Goal: Navigation & Orientation: Understand site structure

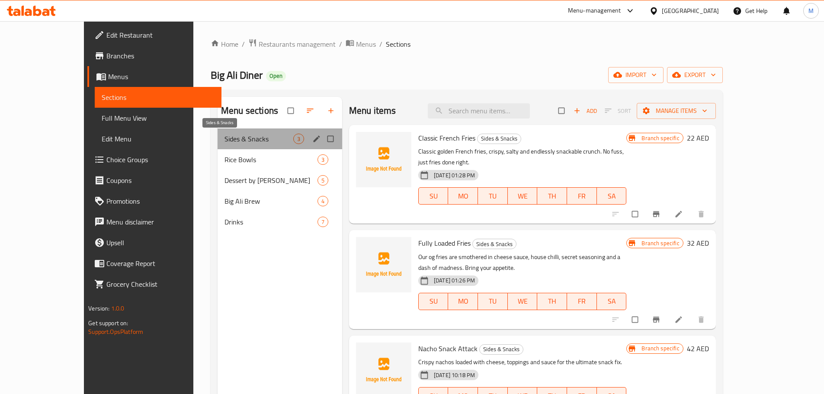
click at [225, 142] on span "Sides & Snacks" at bounding box center [259, 139] width 69 height 10
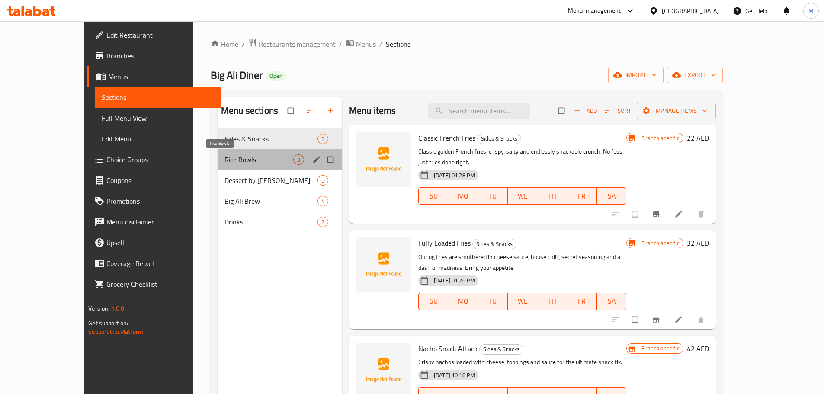
click at [225, 164] on span "Rice Bowls" at bounding box center [259, 159] width 69 height 10
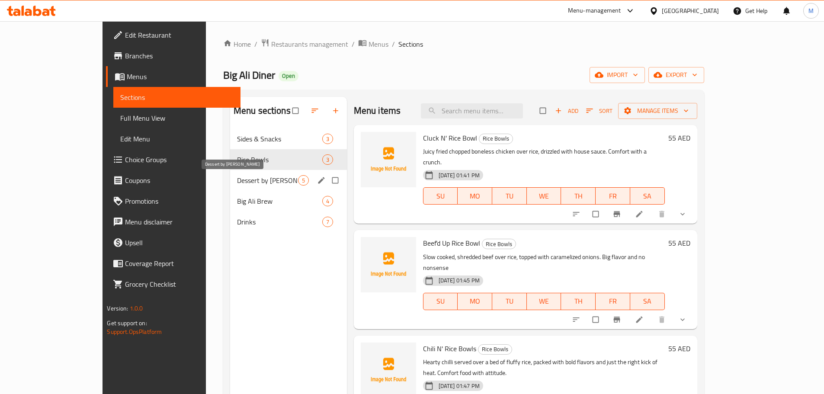
click at [237, 183] on span "Dessert by [PERSON_NAME]" at bounding box center [267, 180] width 61 height 10
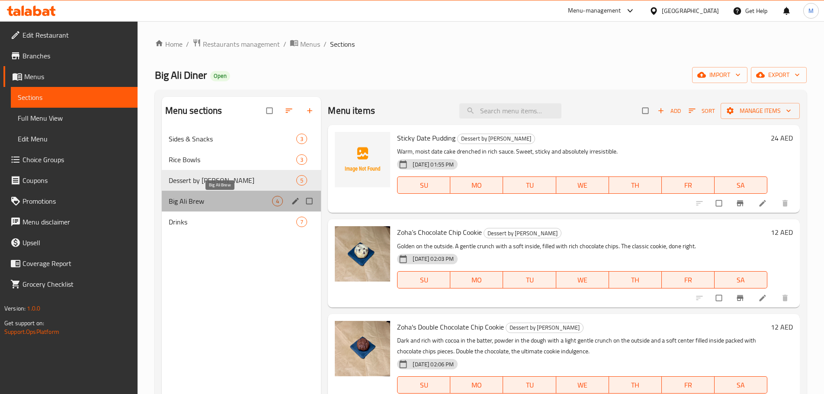
click at [203, 202] on span "[PERSON_NAME] Brew" at bounding box center [221, 201] width 104 height 10
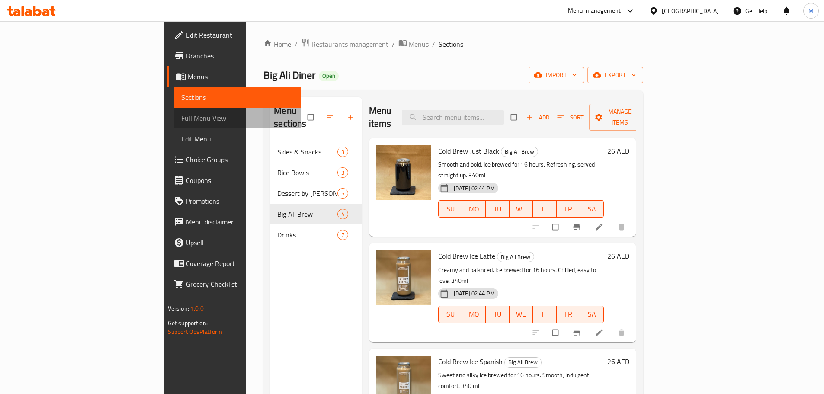
drag, startPoint x: 86, startPoint y: 117, endPoint x: 55, endPoint y: 11, distance: 110.5
click at [181, 117] on span "Full Menu View" at bounding box center [237, 118] width 113 height 10
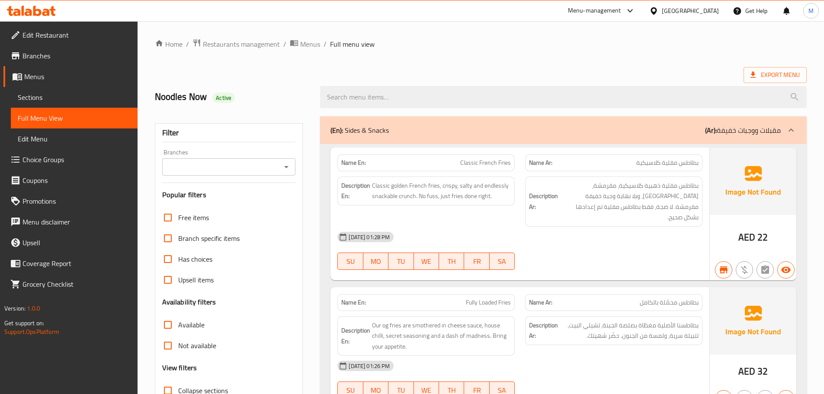
click at [488, 78] on div "Noodles Now Active" at bounding box center [481, 97] width 662 height 38
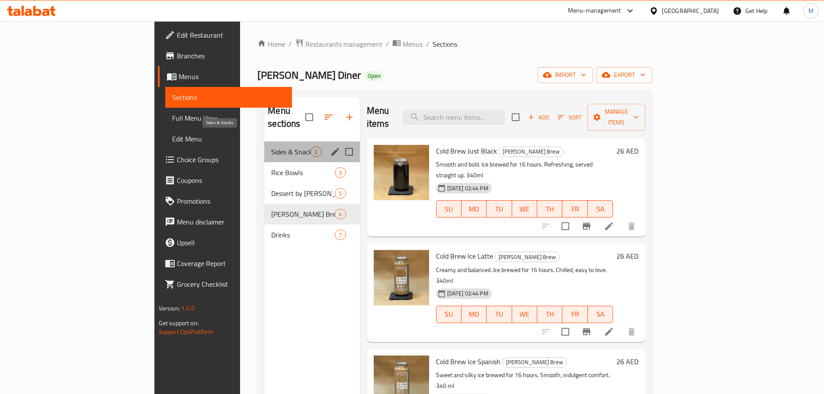
click at [271, 147] on span "Sides & Snacks" at bounding box center [290, 152] width 39 height 10
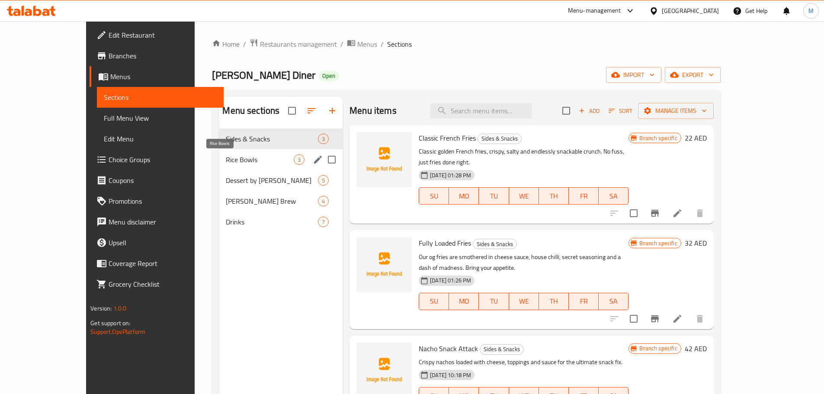
click at [226, 157] on span "Rice Bowls" at bounding box center [260, 159] width 68 height 10
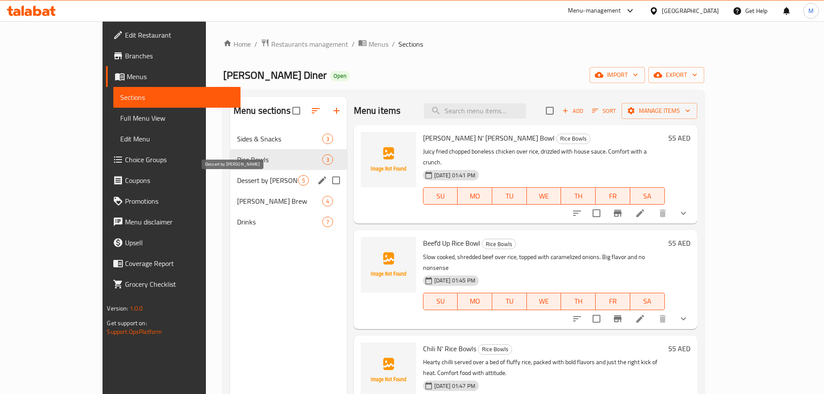
click at [237, 176] on span "Dessert by [PERSON_NAME]" at bounding box center [267, 180] width 61 height 10
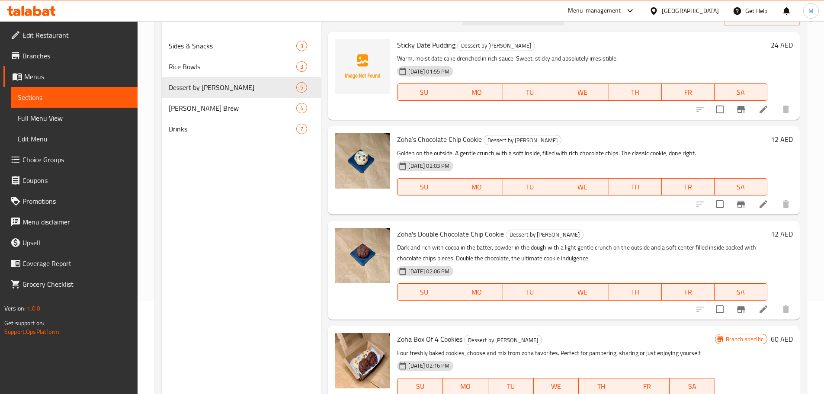
scroll to position [78, 0]
